Goal: Task Accomplishment & Management: Manage account settings

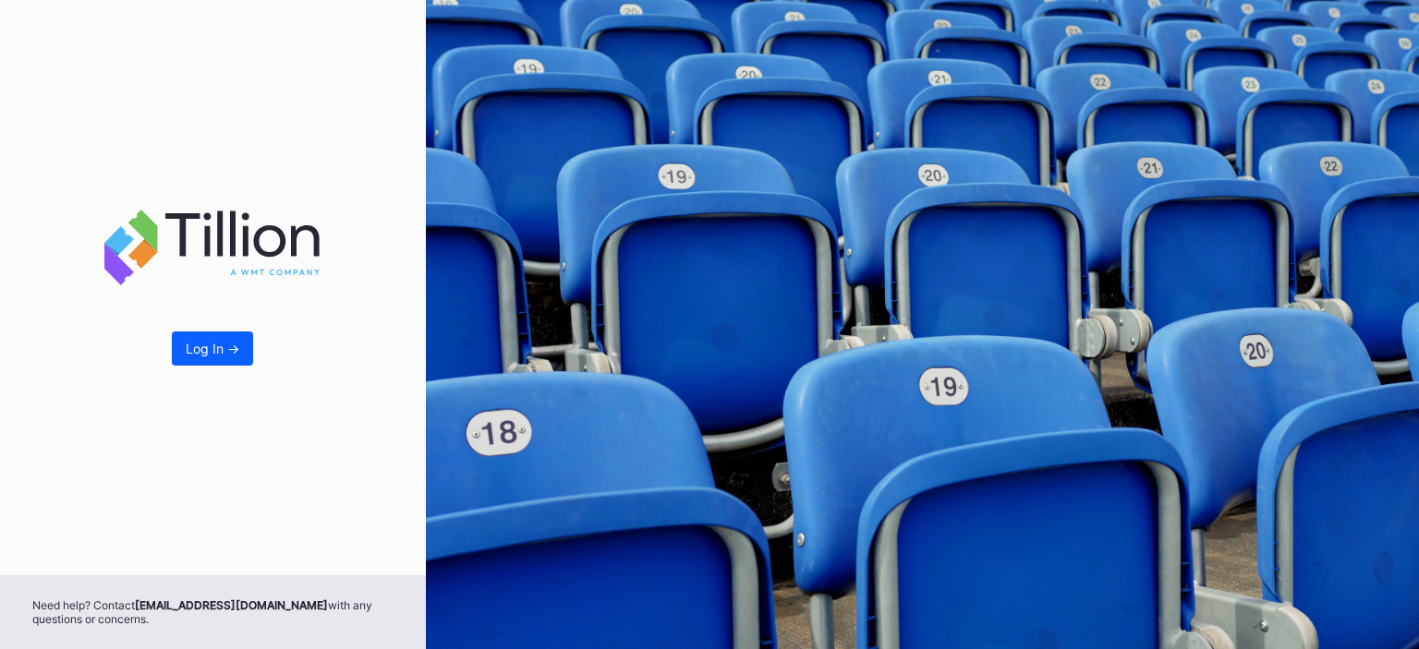
click at [222, 354] on div "Log In ->" at bounding box center [213, 349] width 54 height 16
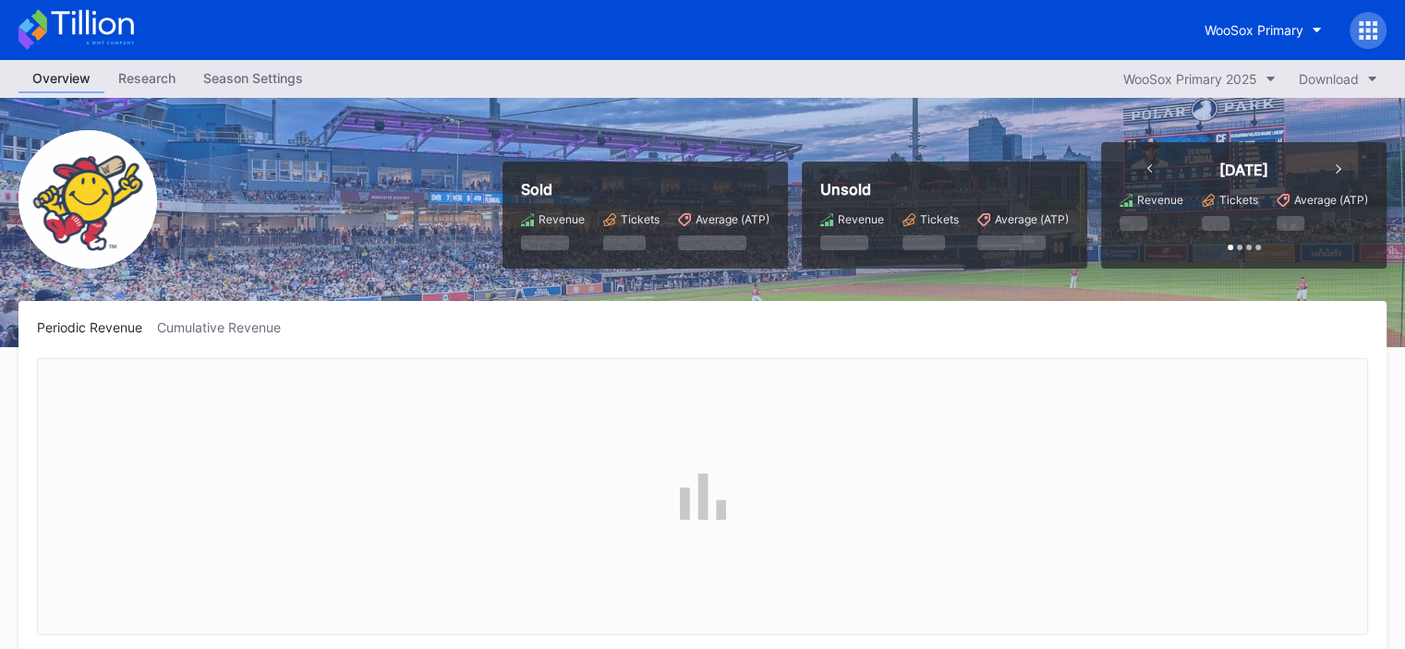
scroll to position [1561, 0]
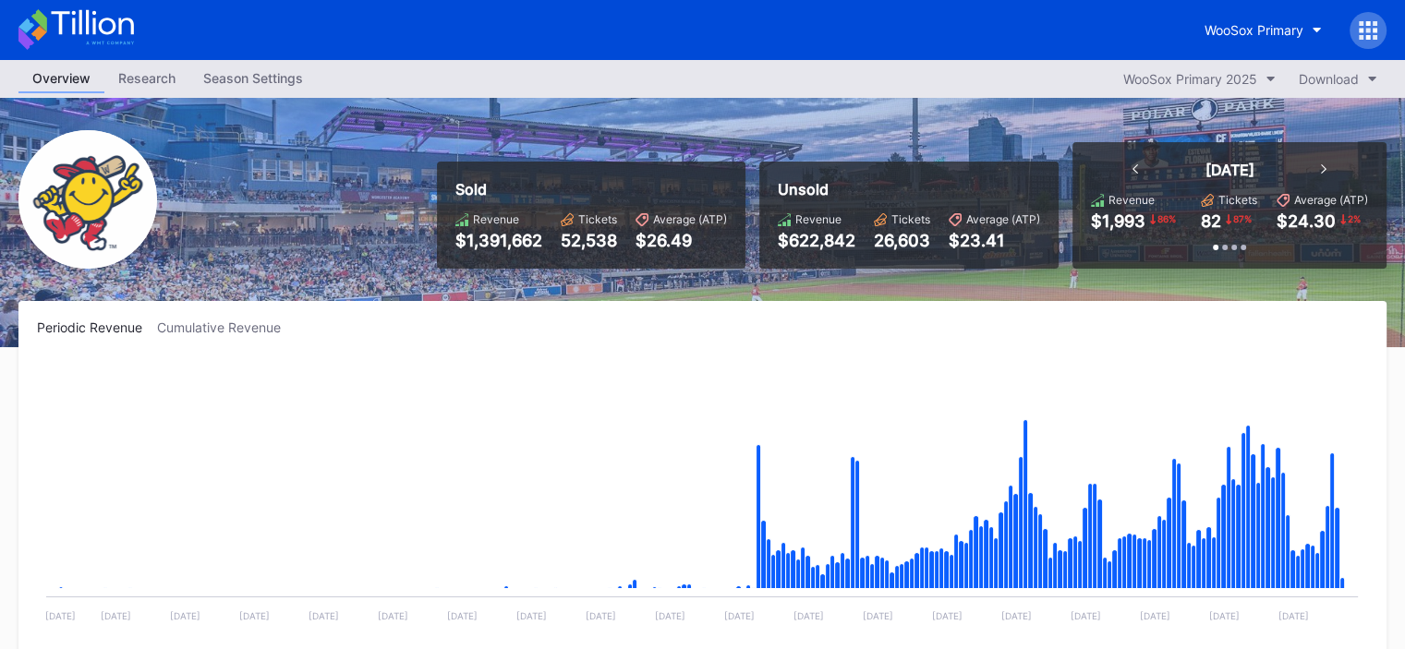
click at [254, 71] on div "Season Settings" at bounding box center [252, 78] width 127 height 27
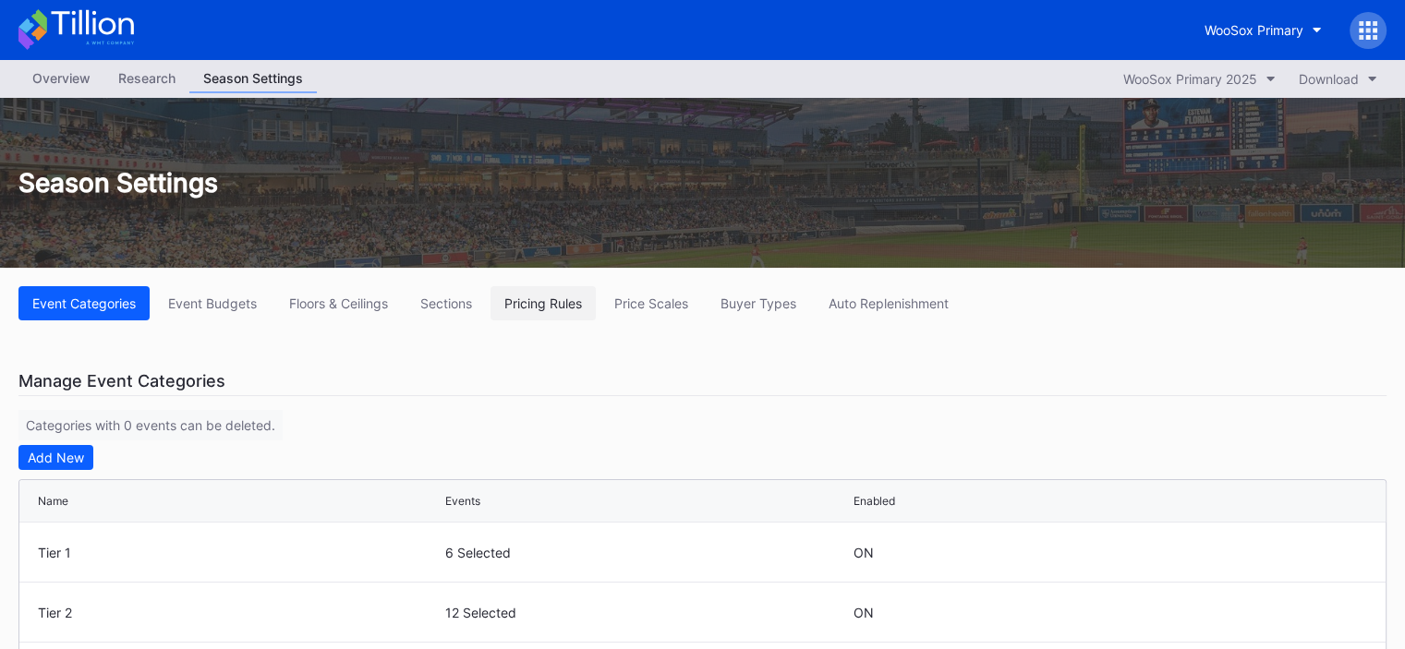
click at [516, 297] on div "Pricing Rules" at bounding box center [543, 304] width 78 height 16
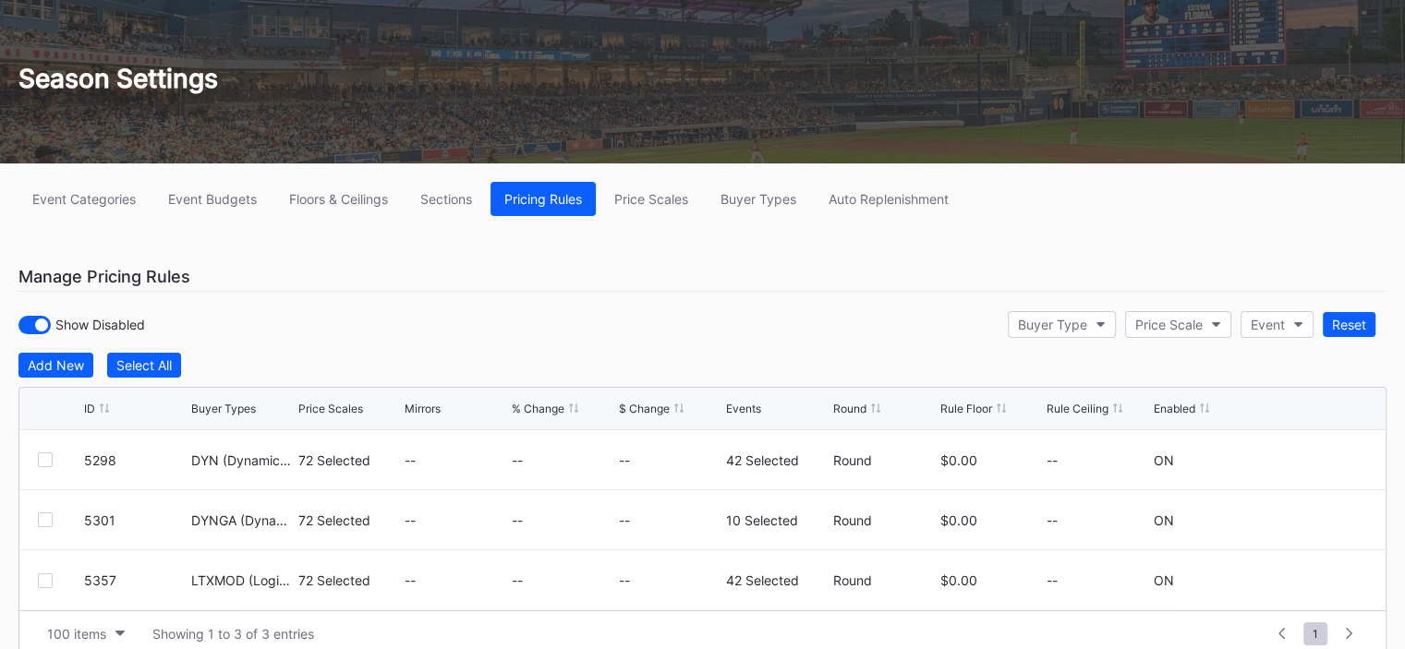
scroll to position [174, 0]
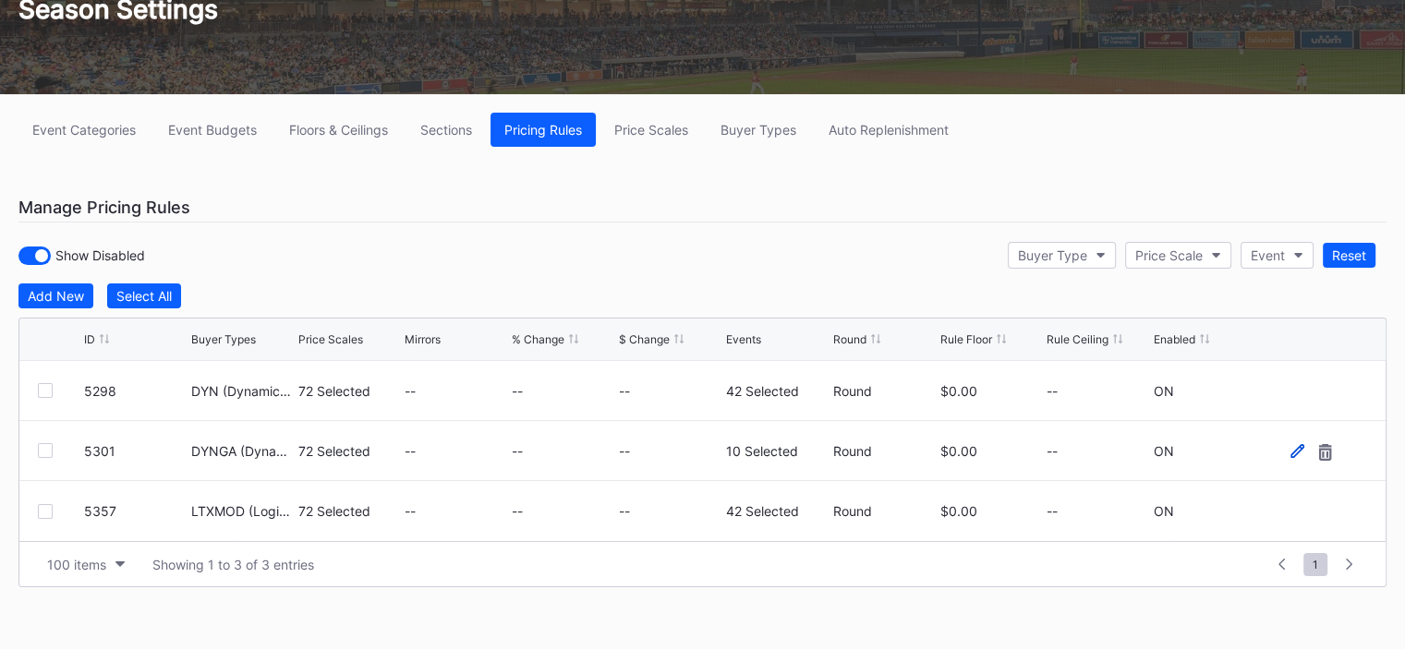
click at [1294, 447] on icon at bounding box center [1297, 451] width 14 height 14
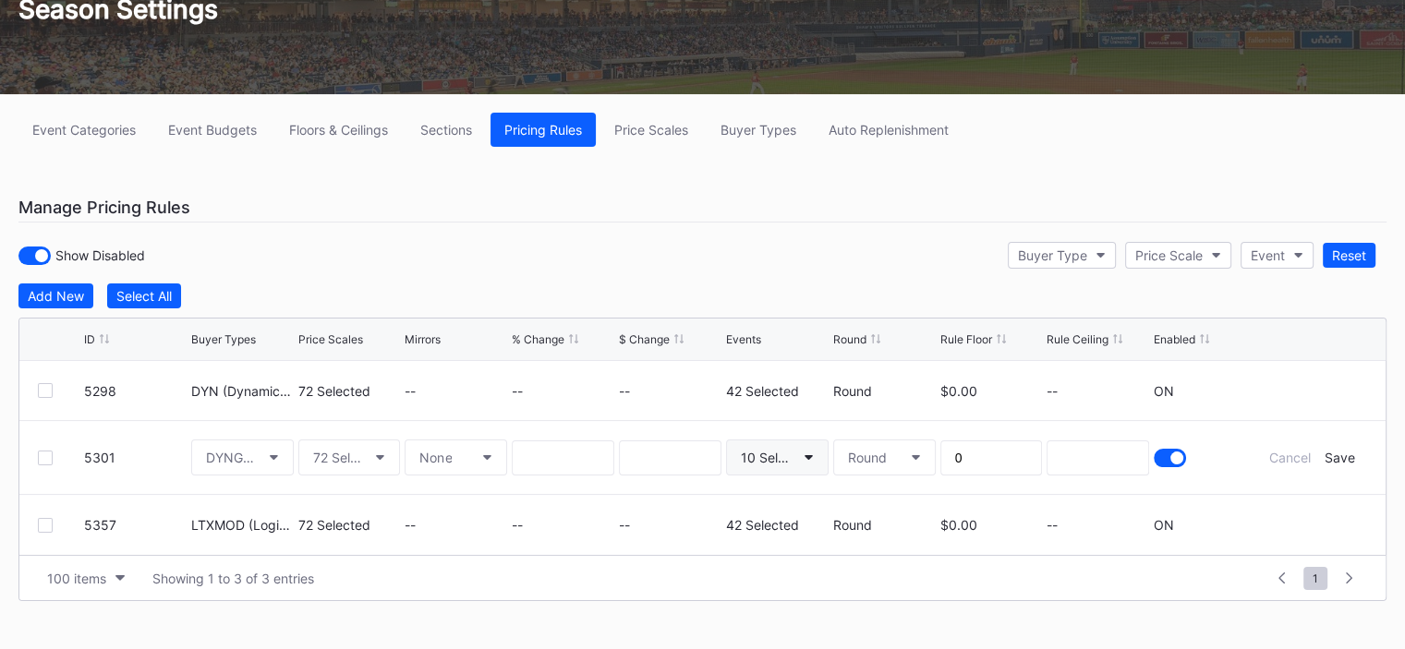
click at [777, 463] on button "10 Selected" at bounding box center [777, 458] width 103 height 36
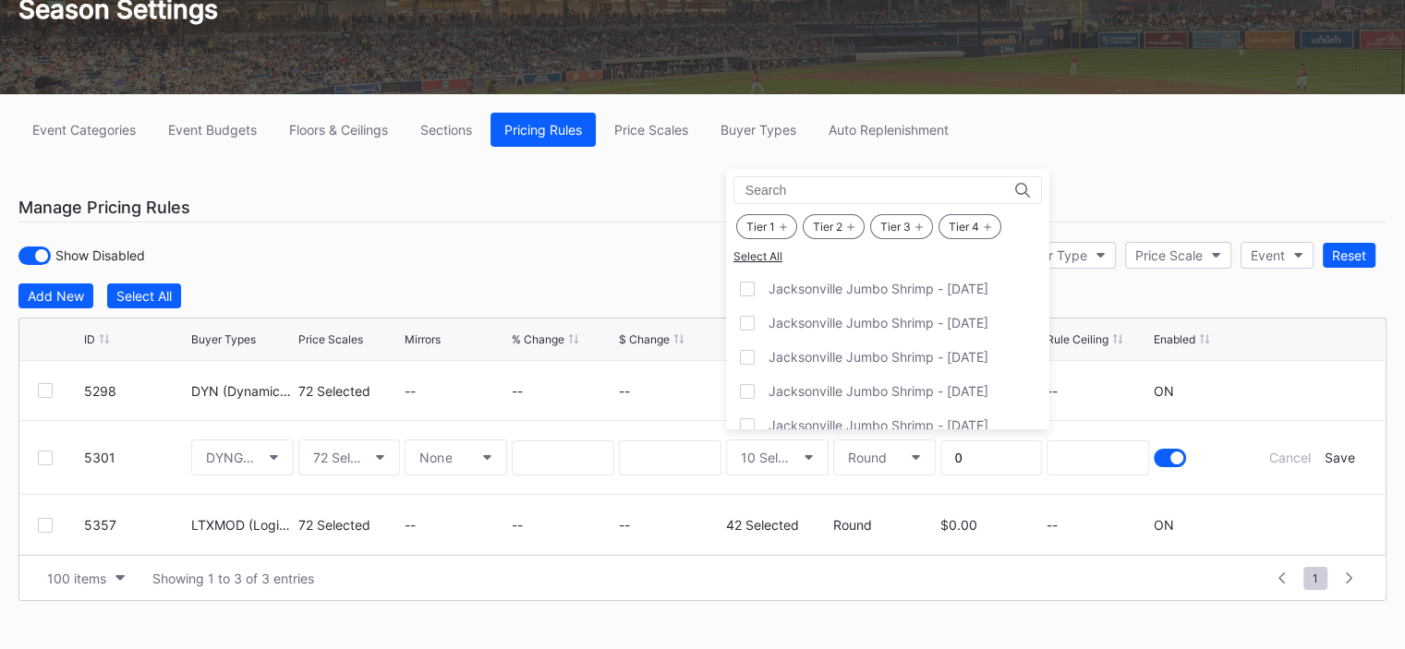
scroll to position [831, 0]
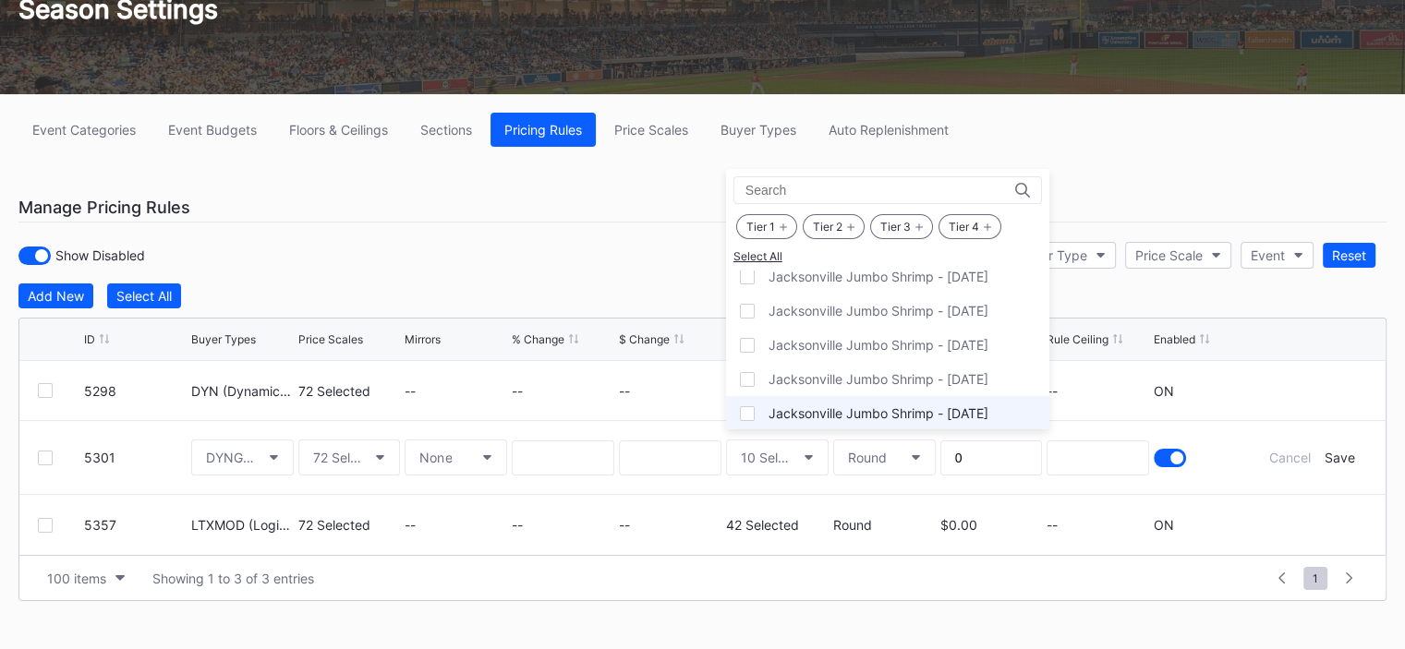
click at [746, 413] on div at bounding box center [747, 413] width 15 height 15
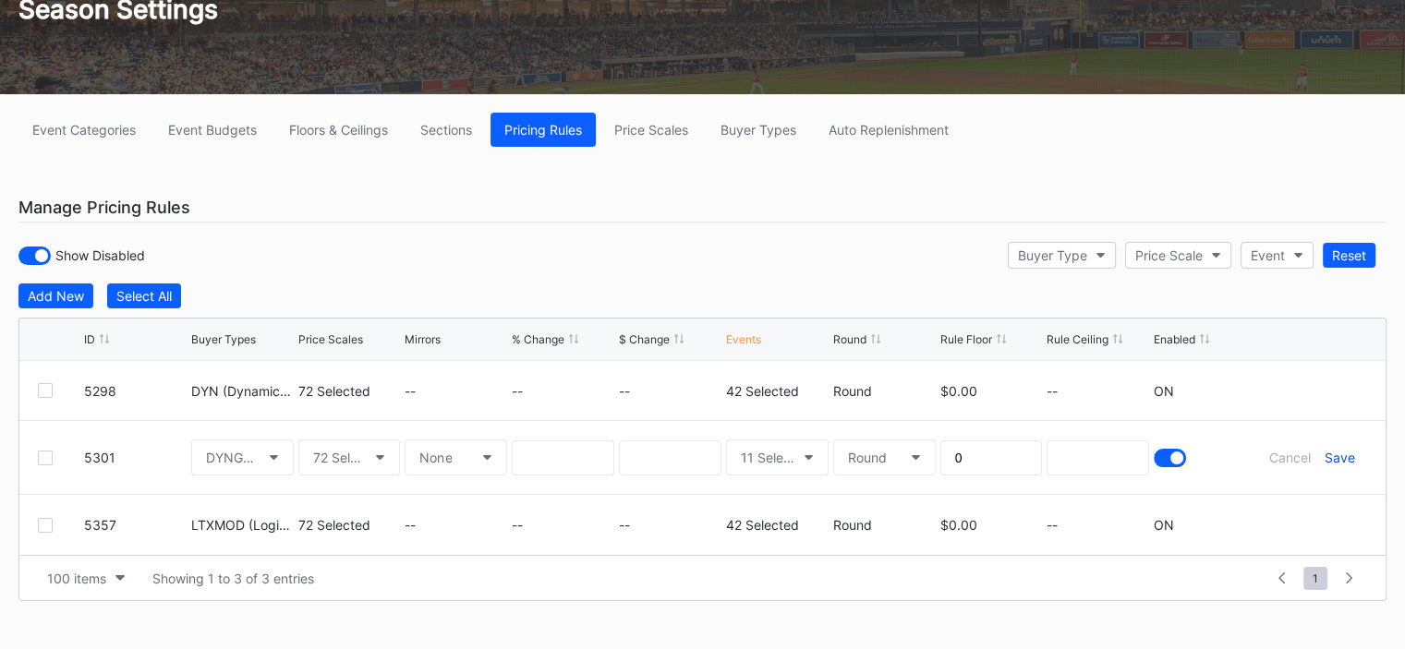
click at [1336, 450] on div "Save" at bounding box center [1339, 458] width 30 height 16
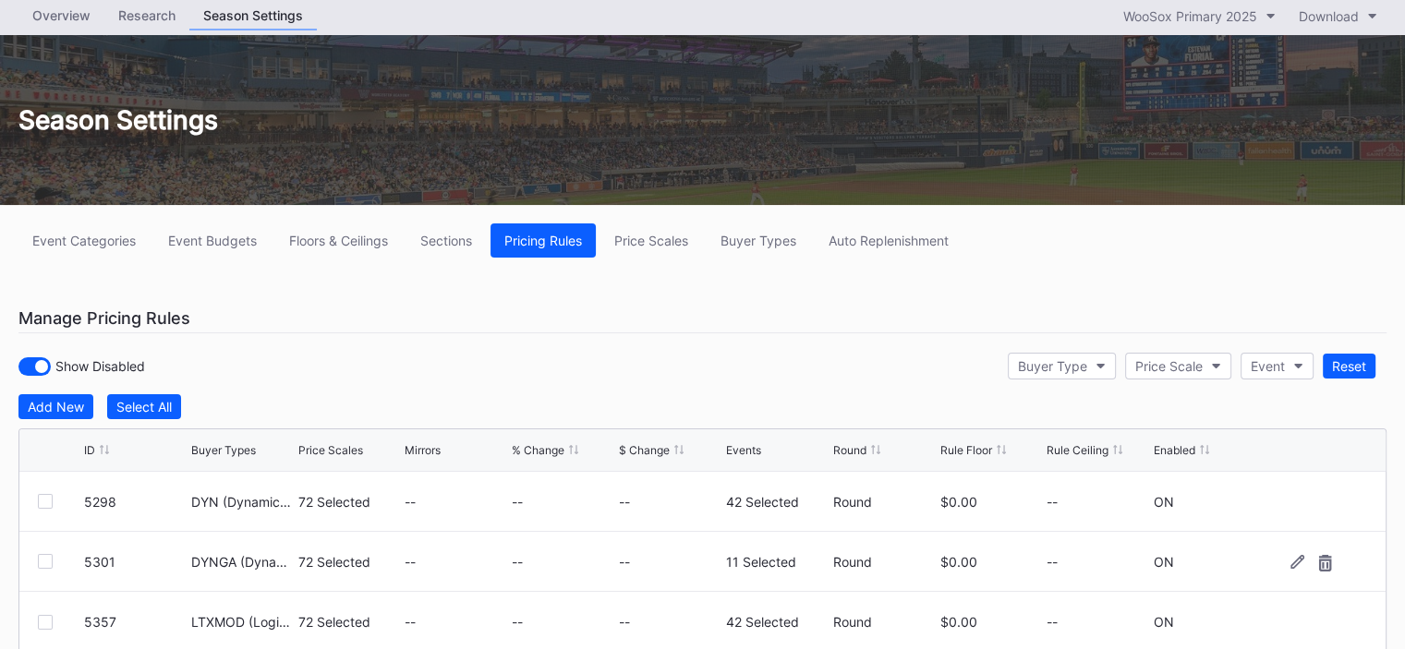
scroll to position [0, 0]
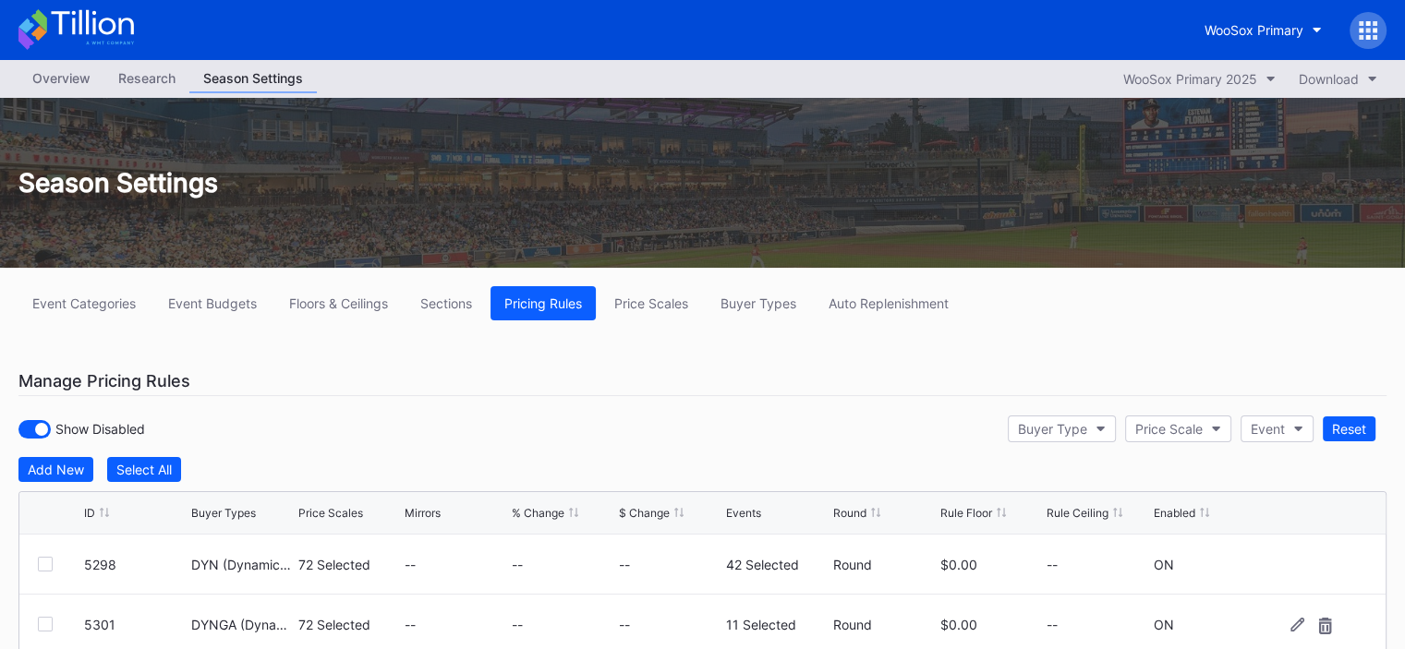
drag, startPoint x: 42, startPoint y: 304, endPoint x: 209, endPoint y: 331, distance: 169.3
click at [42, 304] on div "Event Categories" at bounding box center [83, 304] width 103 height 16
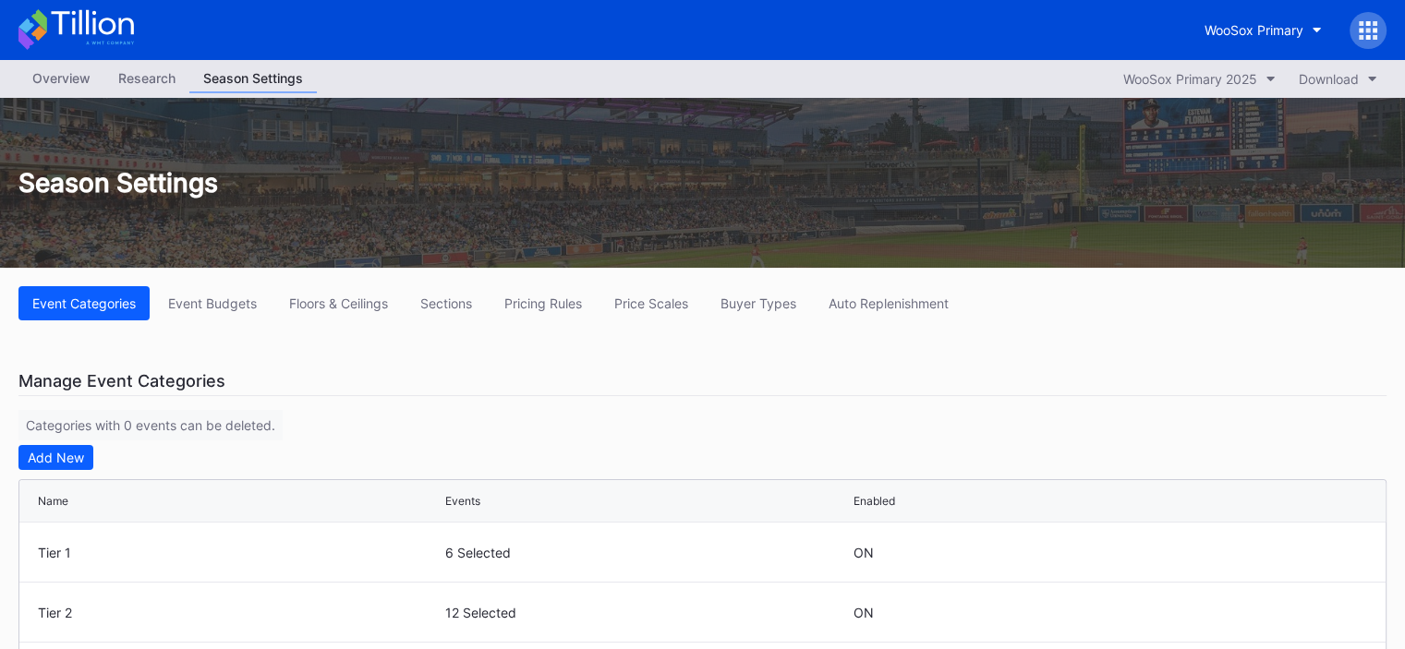
click at [76, 88] on div "Overview" at bounding box center [61, 78] width 86 height 27
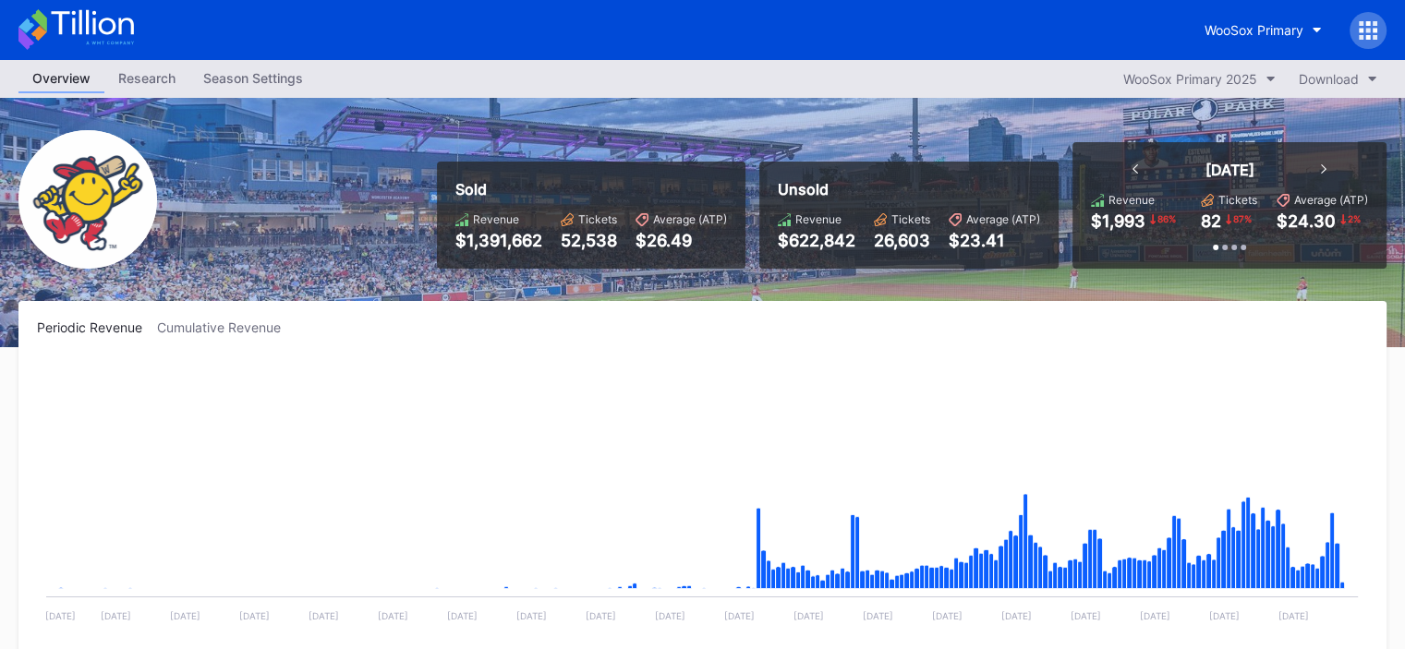
scroll to position [1561, 0]
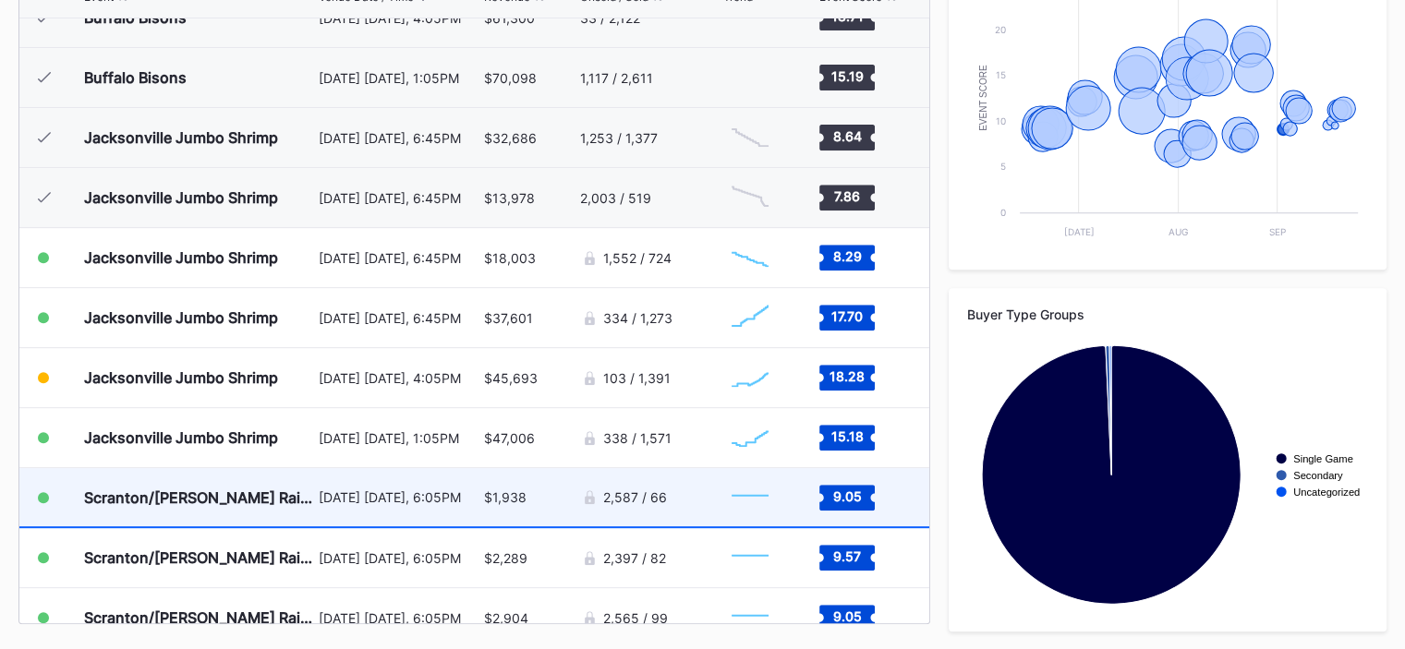
scroll to position [1455, 0]
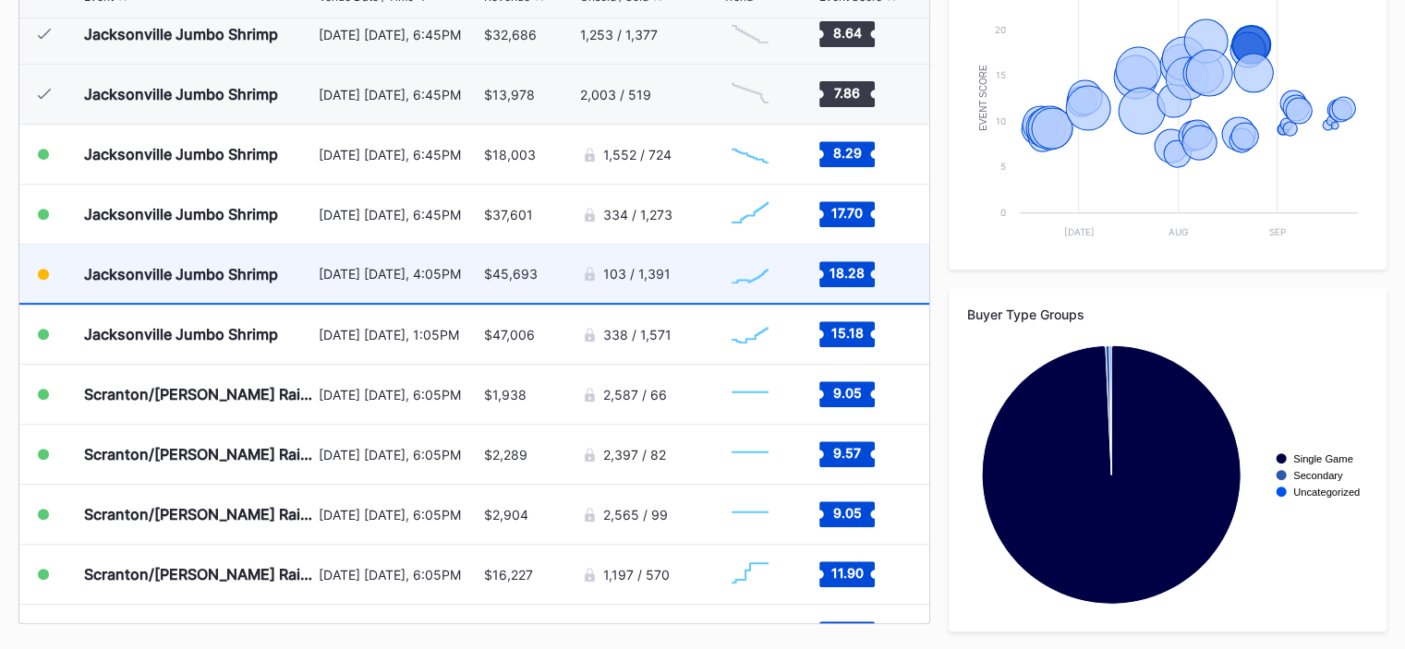
click at [290, 270] on div "Jacksonville Jumbo Shrimp" at bounding box center [199, 274] width 230 height 58
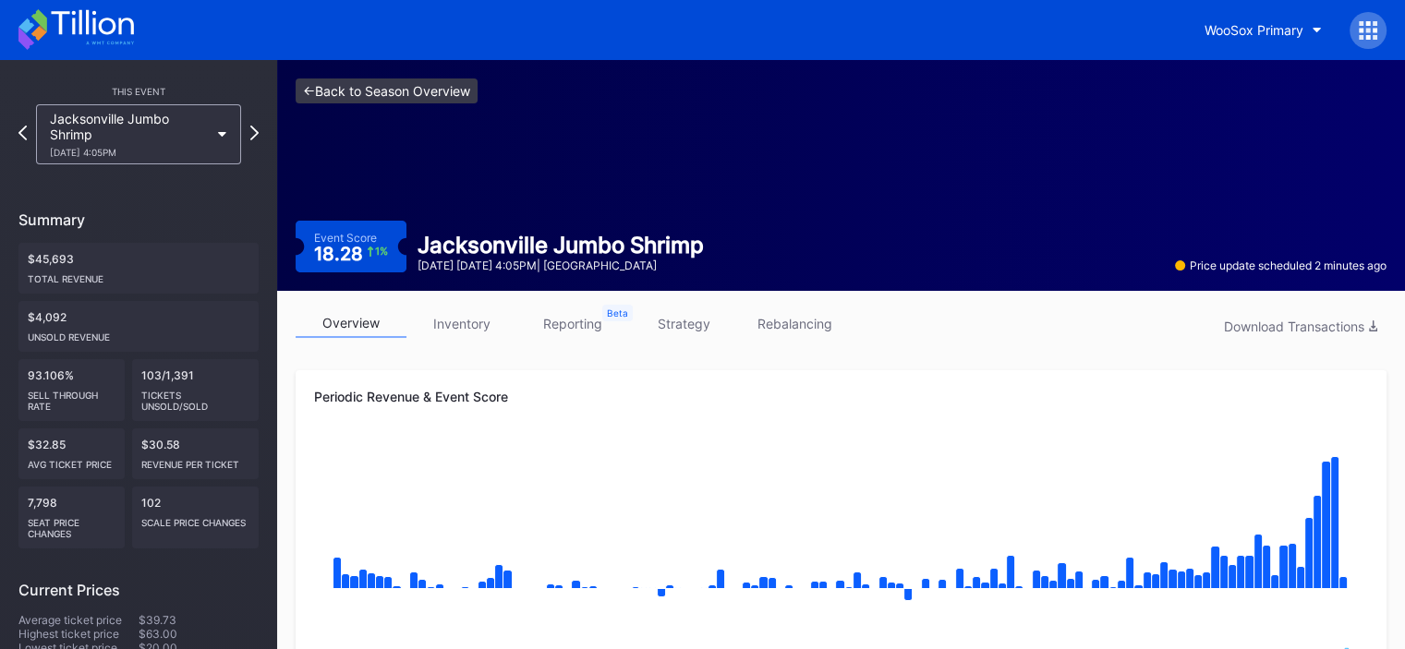
click at [318, 89] on link "<- Back to Season Overview" at bounding box center [387, 91] width 182 height 25
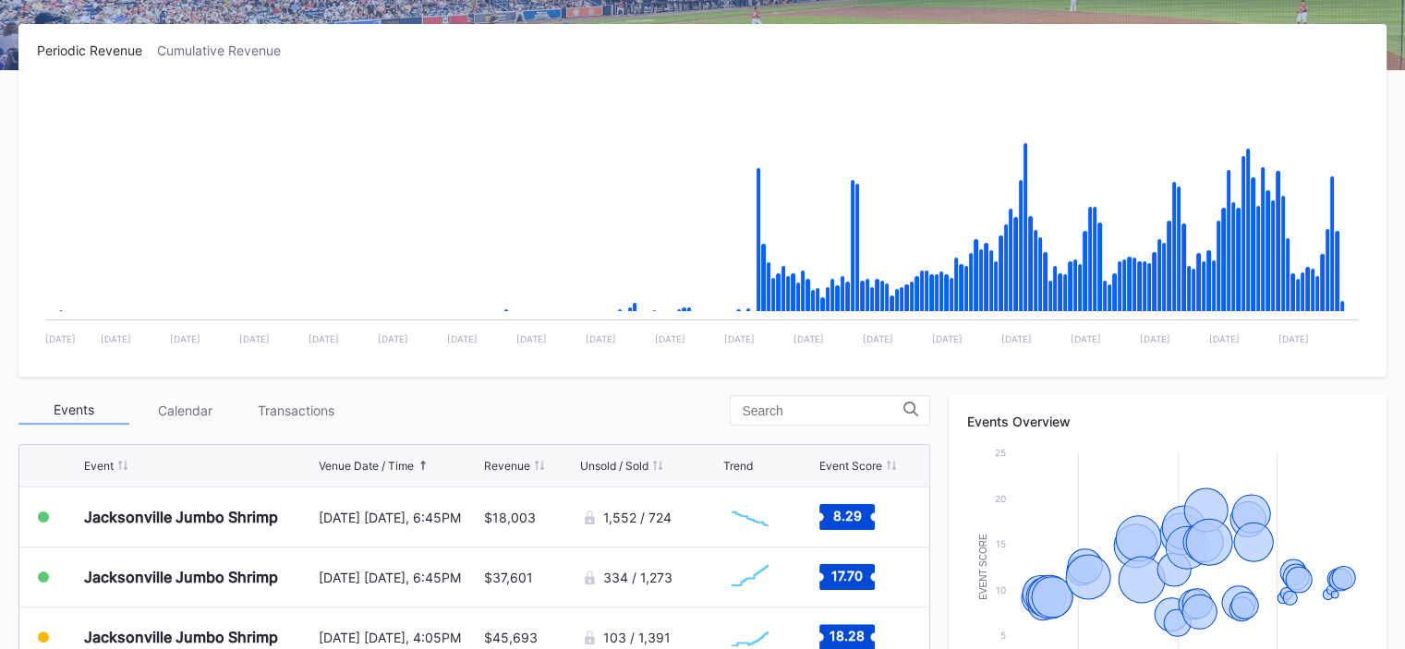
scroll to position [369, 0]
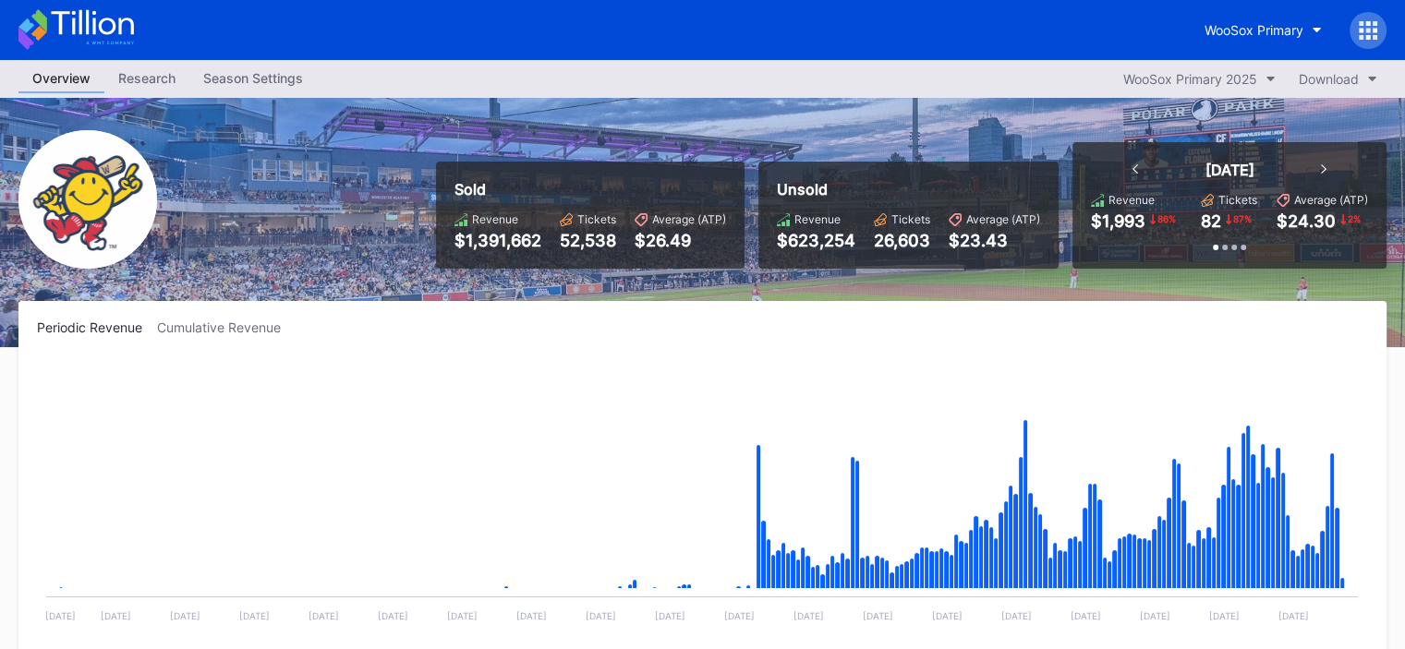
scroll to position [1561, 0]
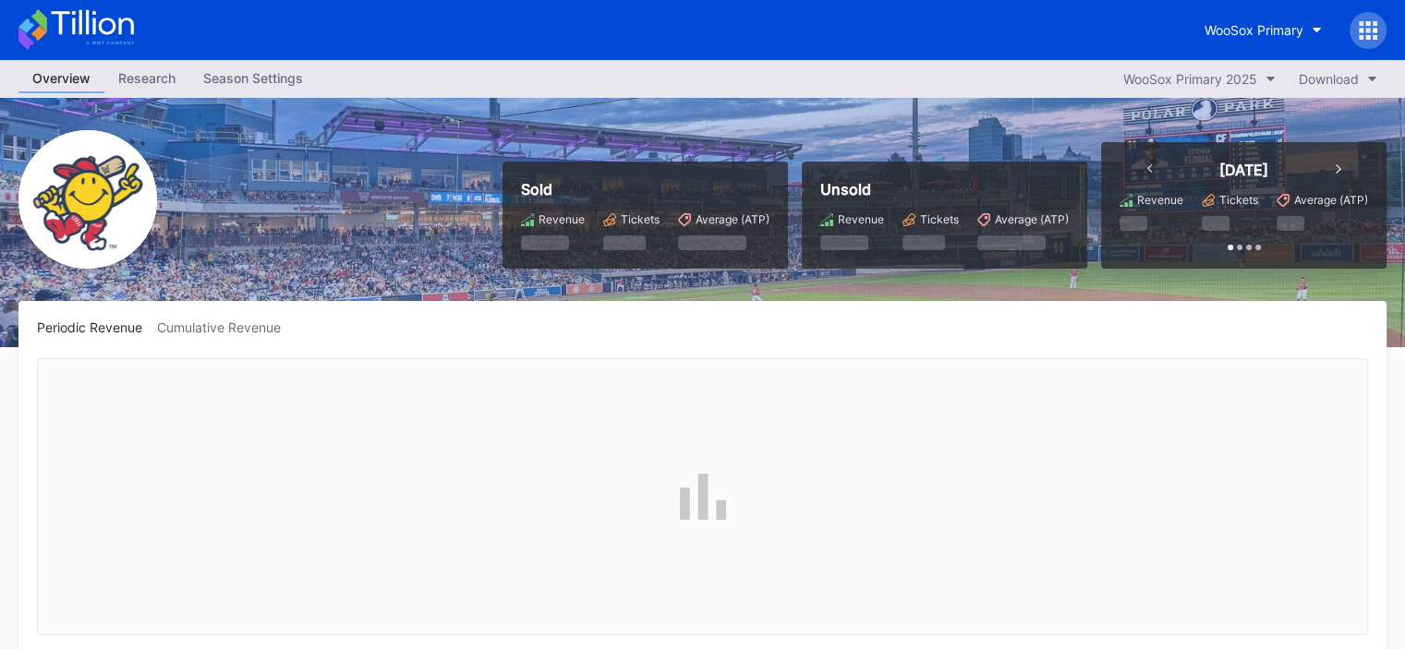
scroll to position [1561, 0]
